Goal: Task Accomplishment & Management: Use online tool/utility

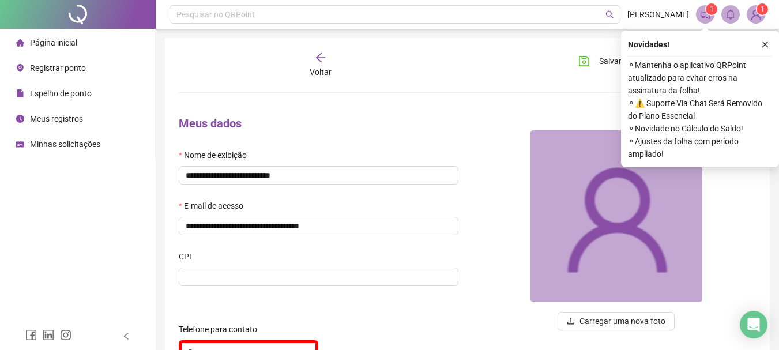
click at [57, 70] on span "Registrar ponto" at bounding box center [58, 67] width 56 height 9
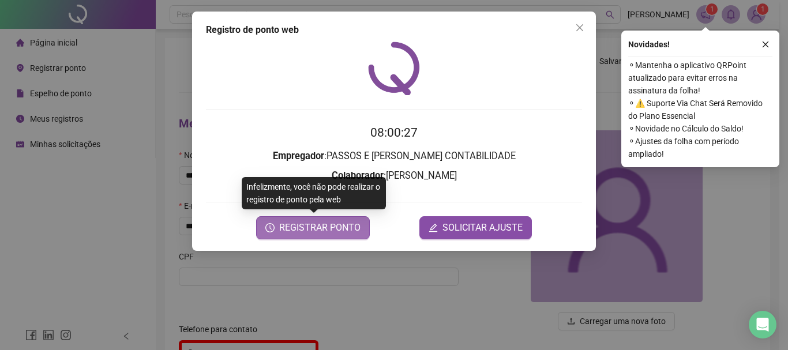
click at [303, 230] on span "REGISTRAR PONTO" at bounding box center [319, 228] width 81 height 14
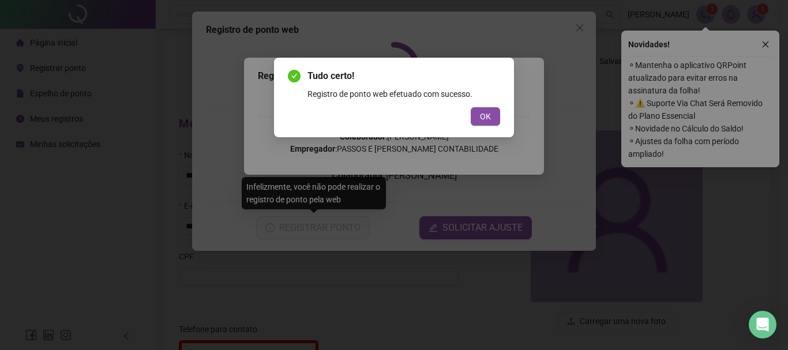
click at [483, 126] on div "Tudo certo! Registro de ponto web efetuado com sucesso. OK" at bounding box center [394, 98] width 240 height 80
drag, startPoint x: 484, startPoint y: 120, endPoint x: 329, endPoint y: 67, distance: 163.8
click at [484, 121] on span "OK" at bounding box center [485, 116] width 11 height 13
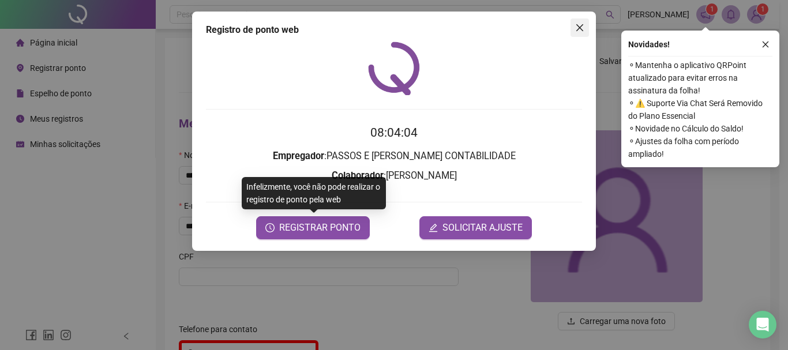
click at [579, 29] on icon "close" at bounding box center [579, 27] width 7 height 7
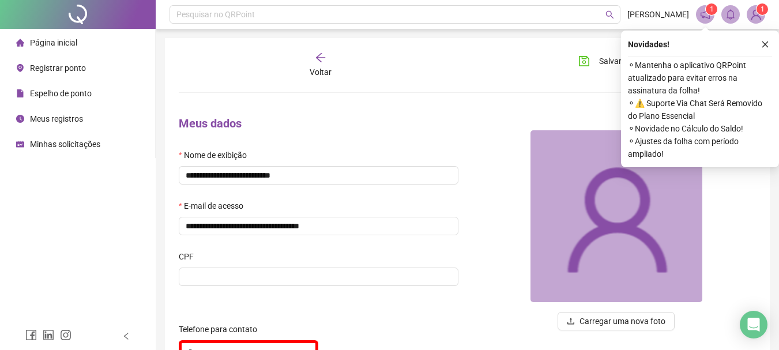
click at [61, 116] on span "Meus registros" at bounding box center [56, 118] width 53 height 9
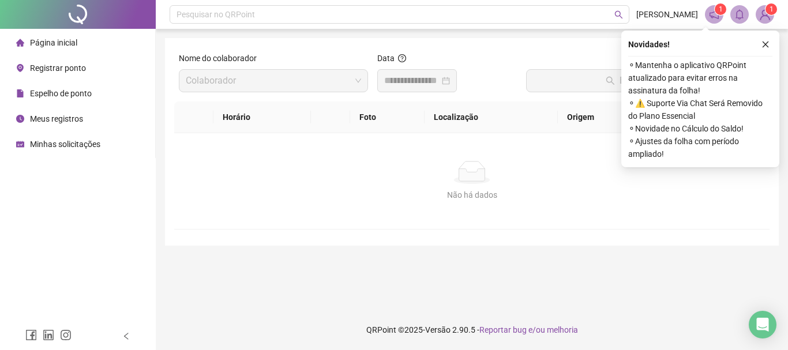
click at [407, 81] on input at bounding box center [411, 81] width 55 height 14
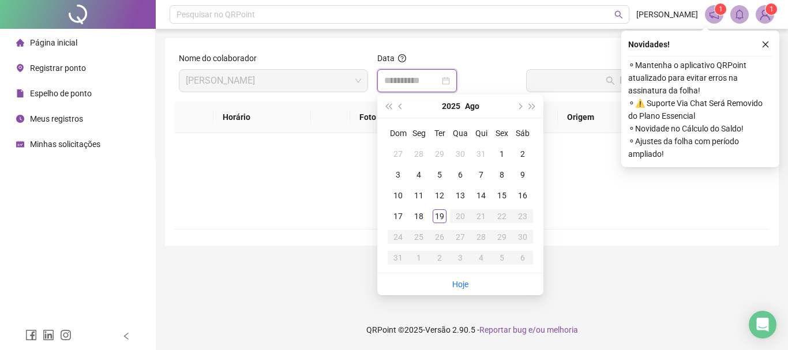
type input "**********"
click at [453, 282] on link "Hoje" at bounding box center [460, 284] width 16 height 9
type input "**********"
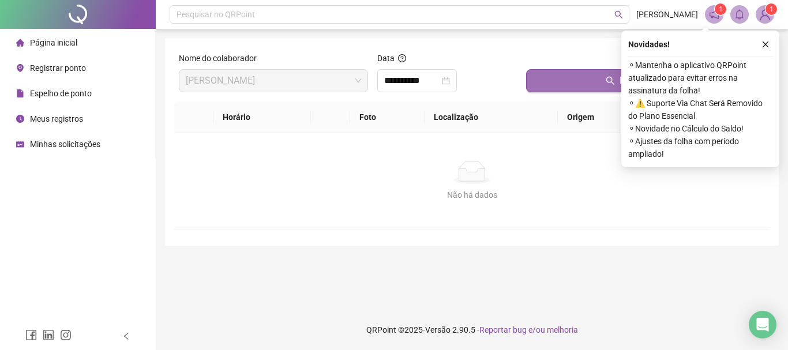
click at [547, 88] on button "Buscar registros" at bounding box center [645, 80] width 239 height 23
